Goal: Find specific page/section: Find specific page/section

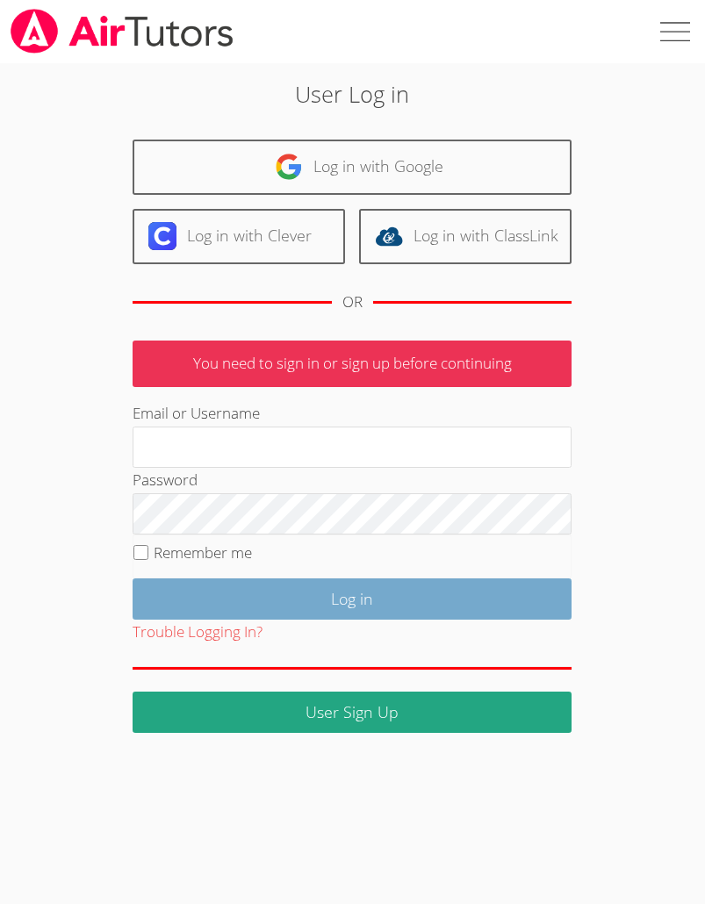
type input "[EMAIL_ADDRESS][DOMAIN_NAME]"
click at [302, 587] on input "Log in" at bounding box center [352, 599] width 439 height 41
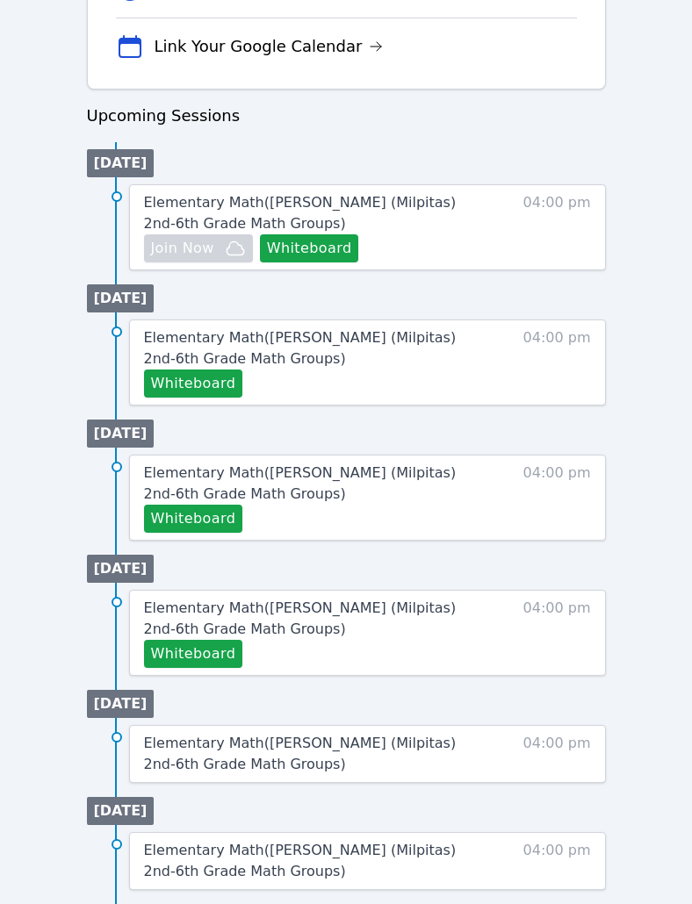
scroll to position [790, 0]
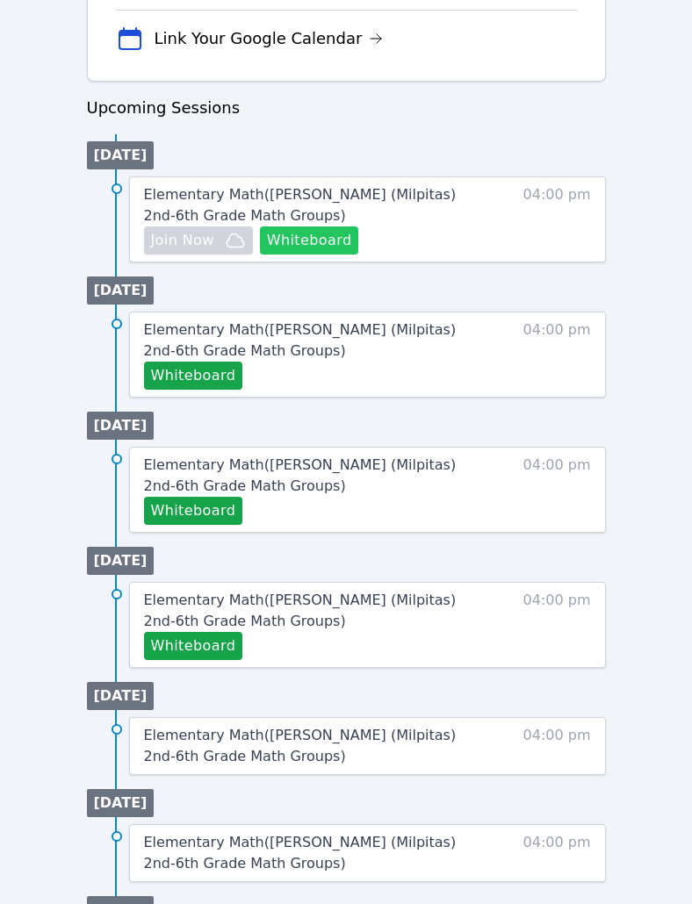
click at [318, 247] on button "Whiteboard" at bounding box center [309, 241] width 99 height 28
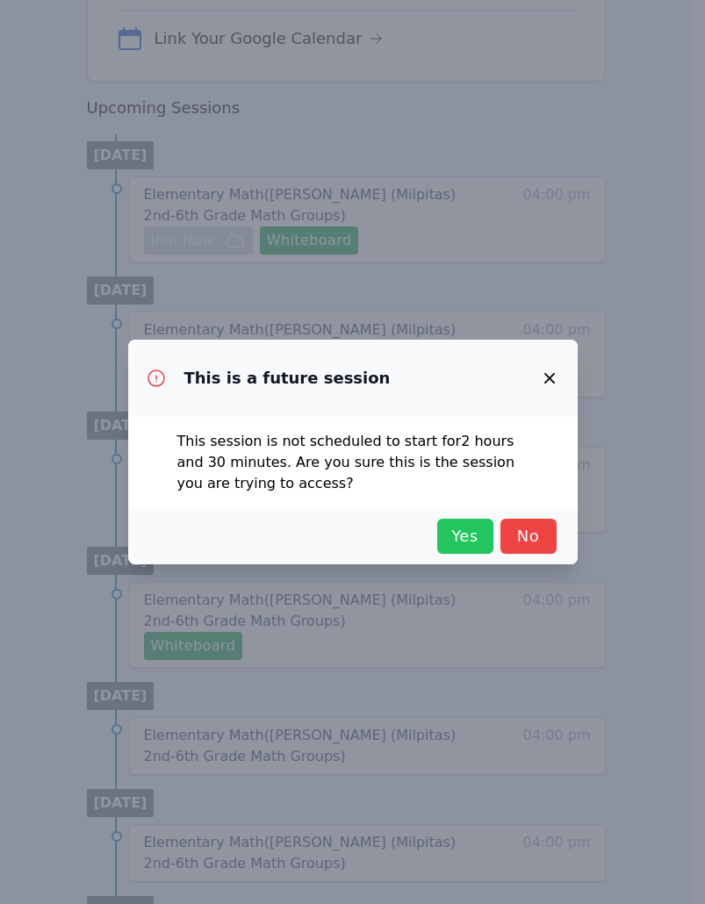
click at [461, 541] on span "Yes" at bounding box center [465, 536] width 39 height 25
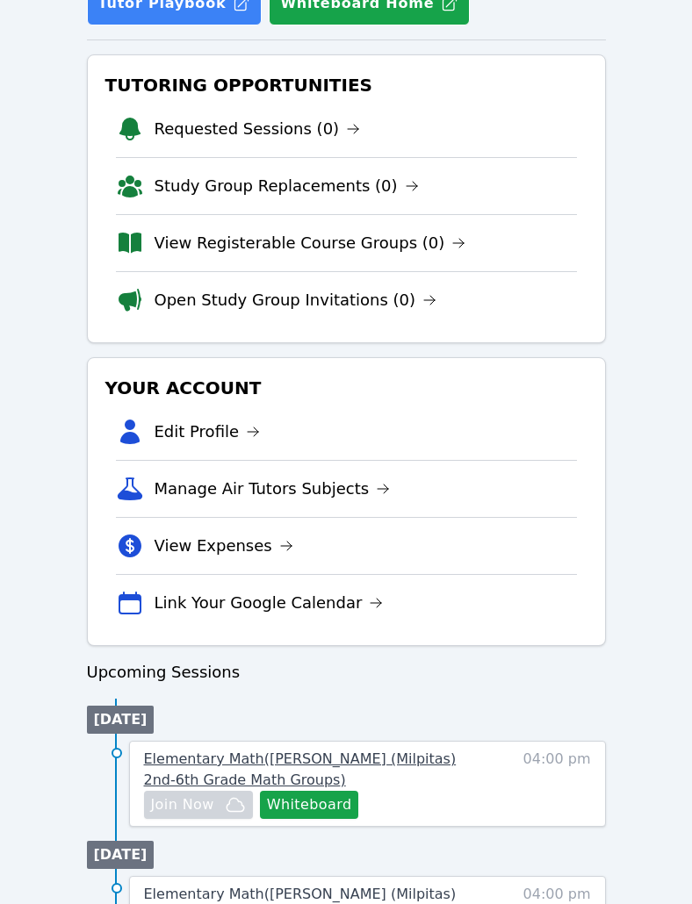
scroll to position [263, 0]
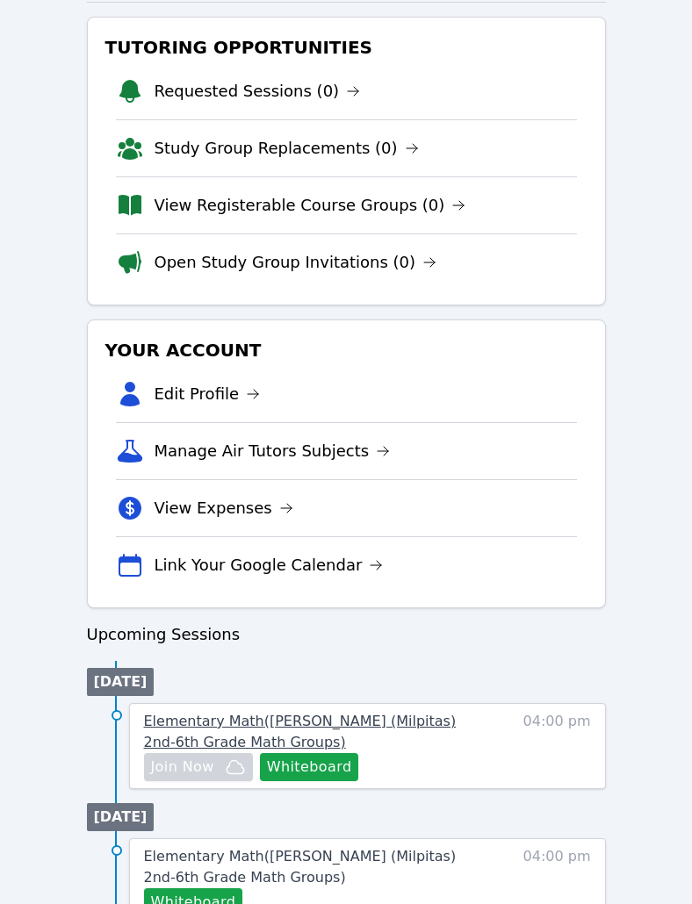
click at [407, 716] on span "Elementary Math ( Mattos (Milpitas) 2nd-6th Grade Math Groups )" at bounding box center [300, 732] width 313 height 38
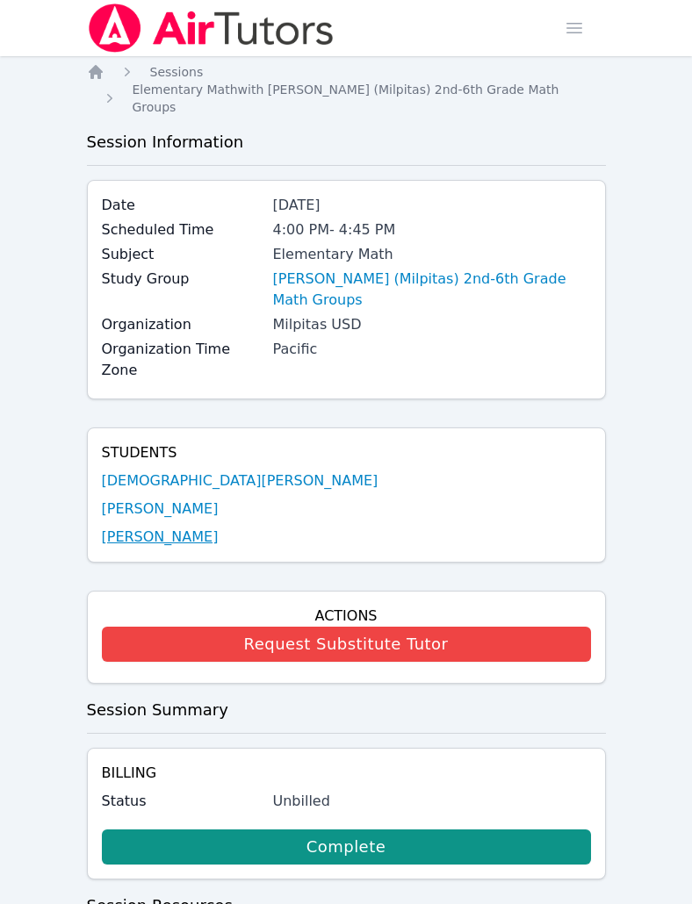
click at [179, 527] on link "Khadija Rafei" at bounding box center [160, 537] width 117 height 21
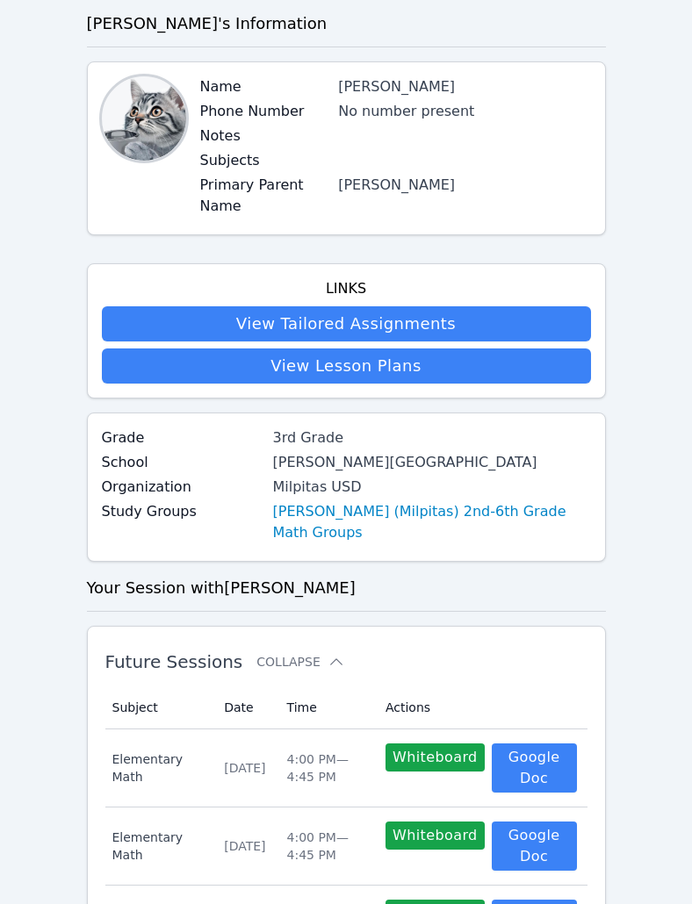
scroll to position [88, 0]
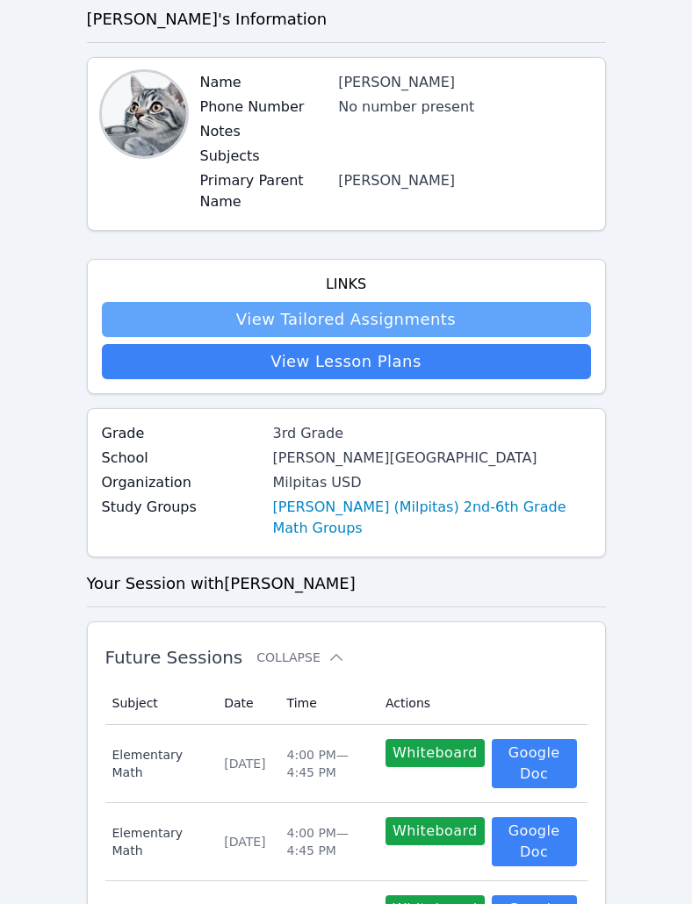
click at [415, 319] on link "View Tailored Assignments" at bounding box center [346, 319] width 489 height 35
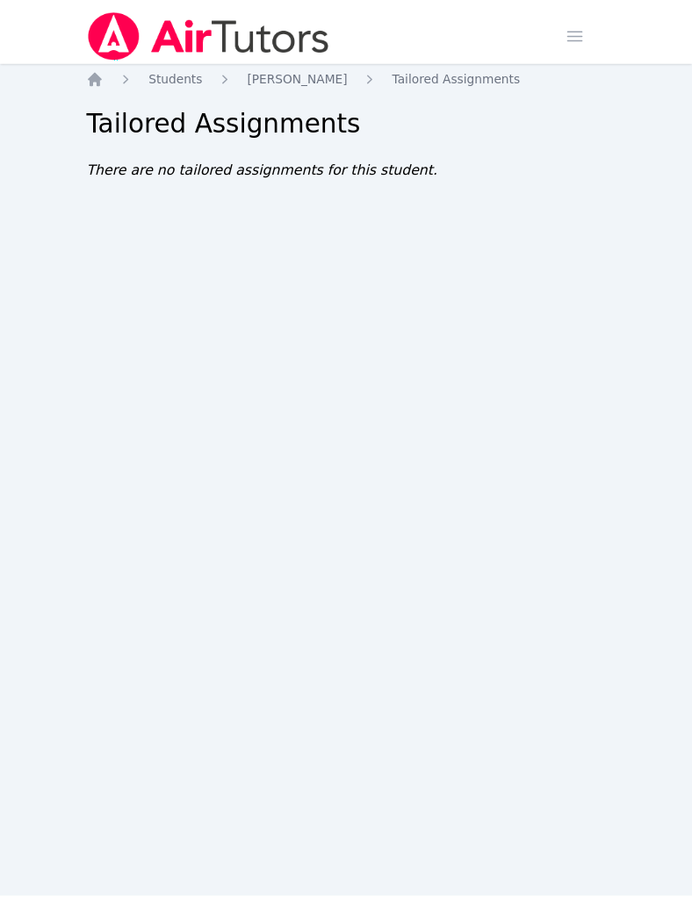
scroll to position [88, 0]
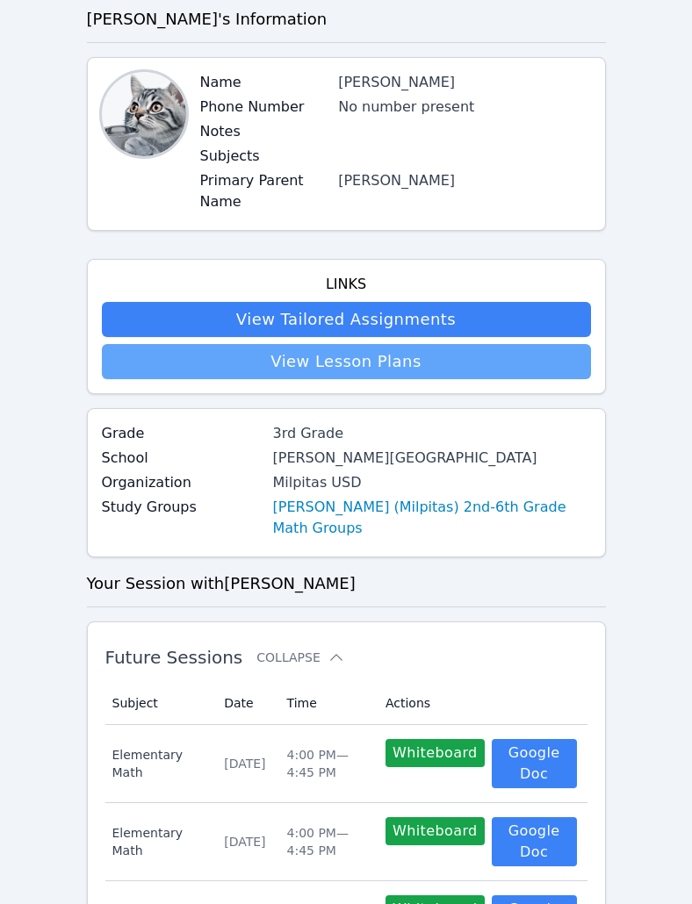
click at [439, 370] on link "View Lesson Plans" at bounding box center [346, 361] width 489 height 35
